Goal: Find specific page/section: Find specific page/section

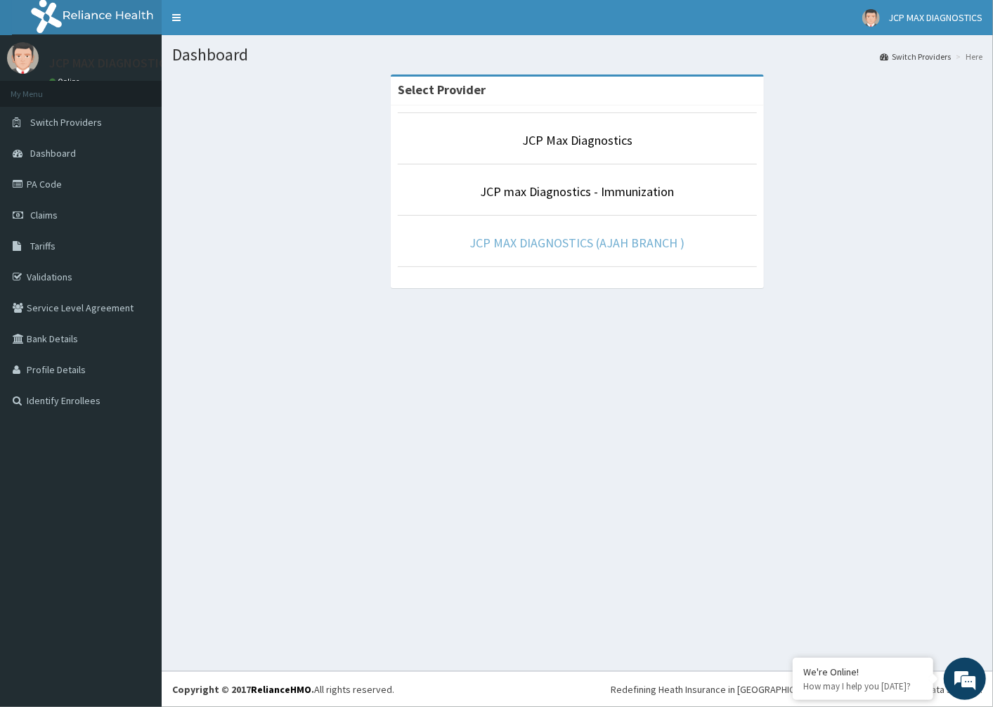
click at [659, 240] on link "JCP MAX DIAGNOSTICS (AJAH BRANCH )" at bounding box center [577, 243] width 215 height 16
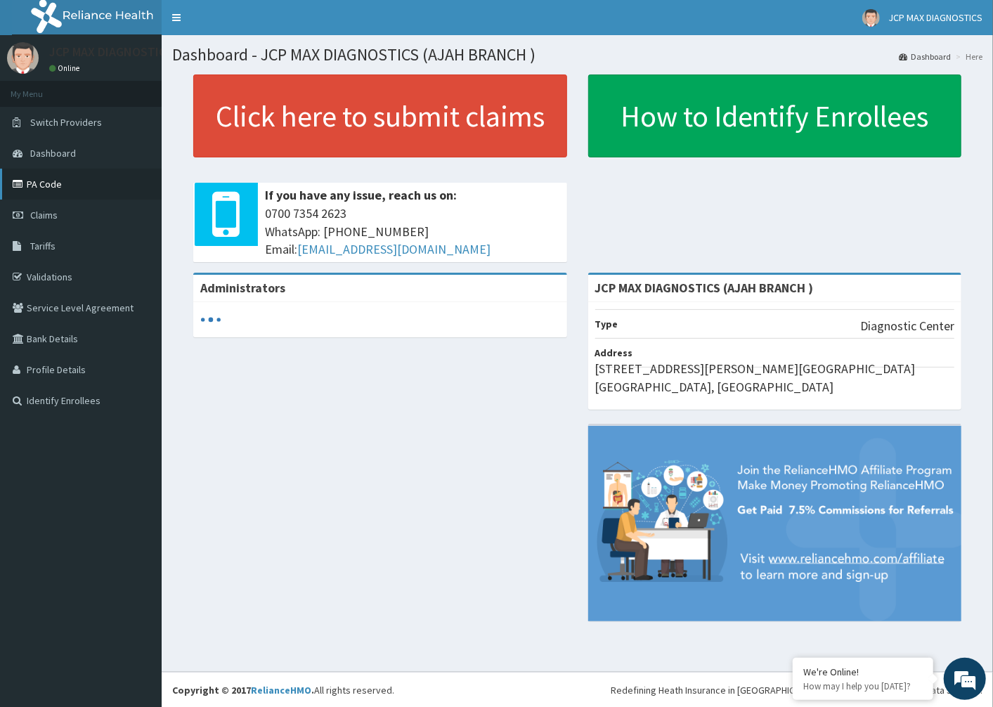
click at [61, 181] on link "PA Code" at bounding box center [81, 184] width 162 height 31
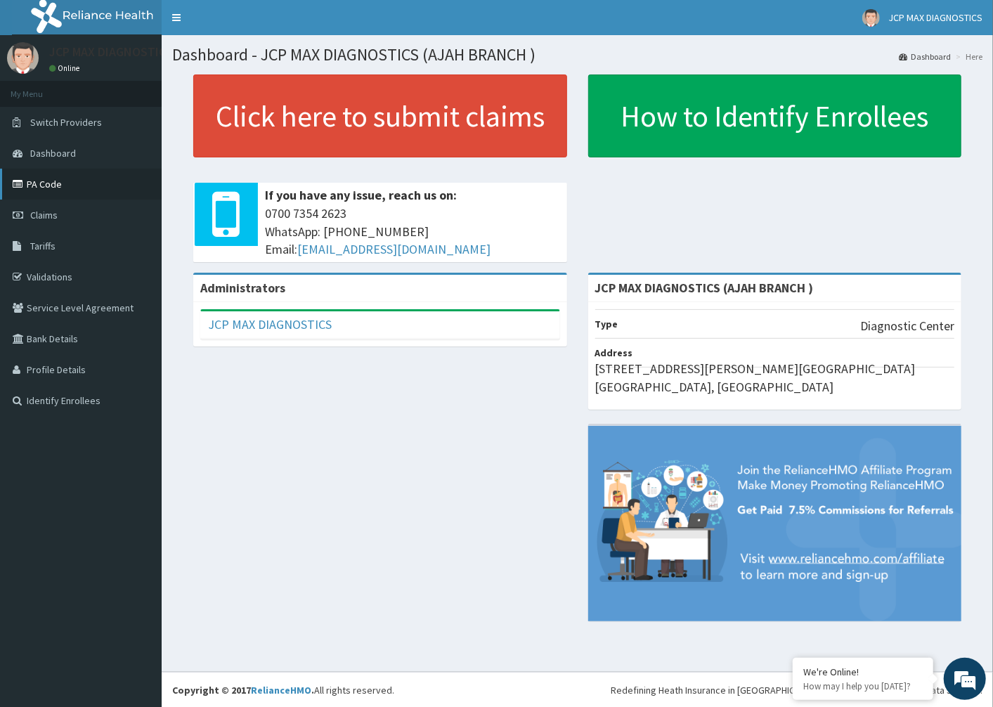
click at [122, 172] on link "PA Code" at bounding box center [81, 184] width 162 height 31
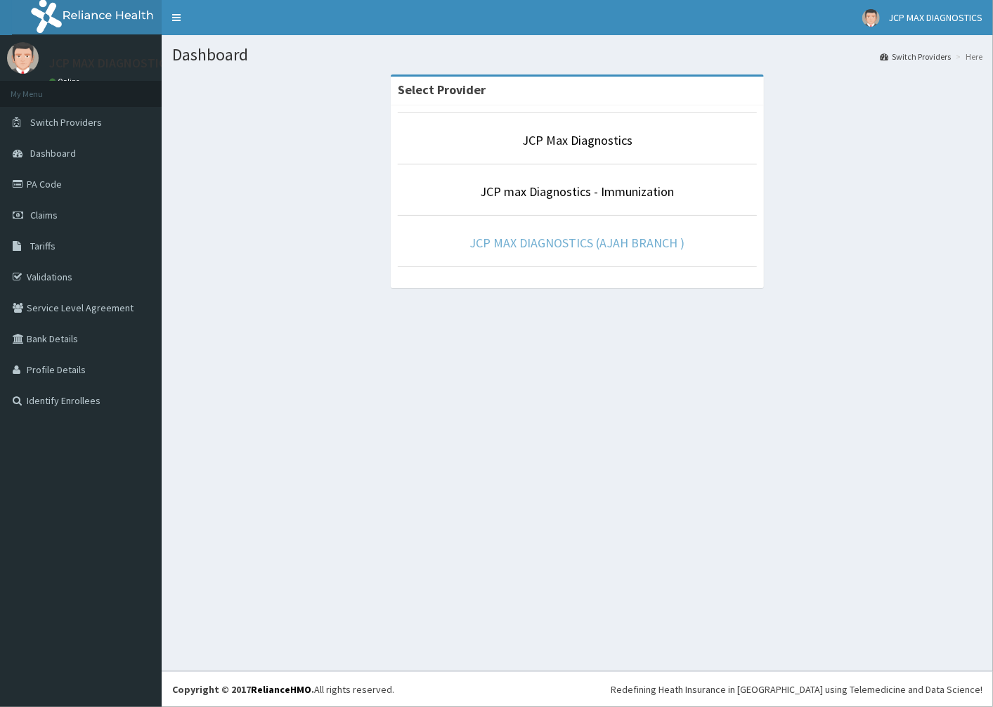
click at [545, 245] on link "JCP MAX DIAGNOSTICS (AJAH BRANCH )" at bounding box center [577, 243] width 215 height 16
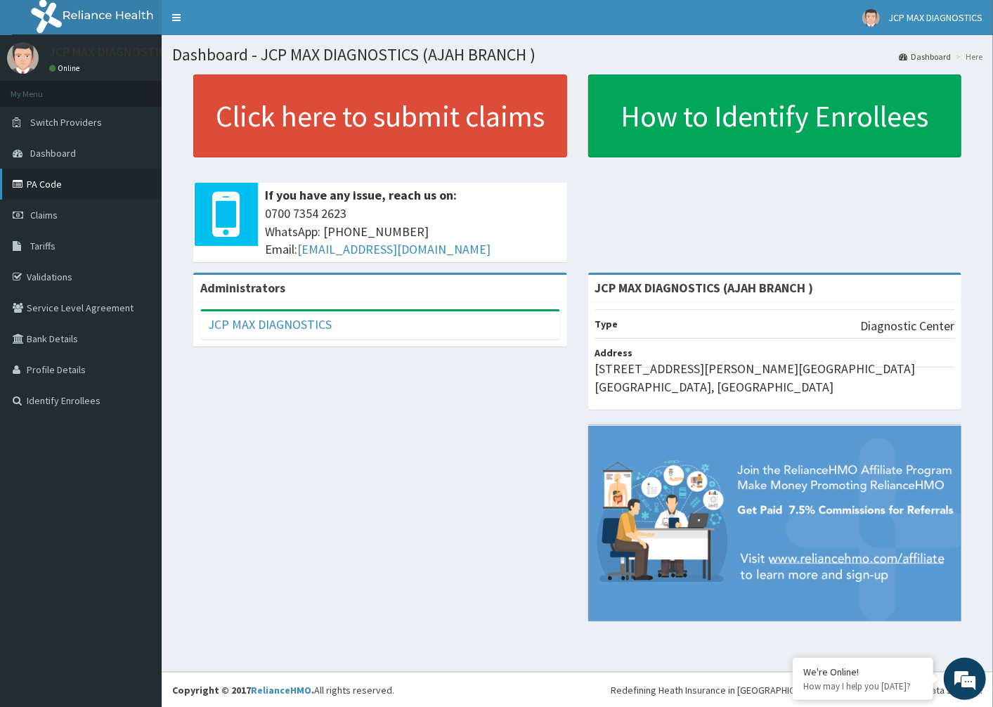
click at [143, 187] on link "PA Code" at bounding box center [81, 184] width 162 height 31
